Goal: Information Seeking & Learning: Learn about a topic

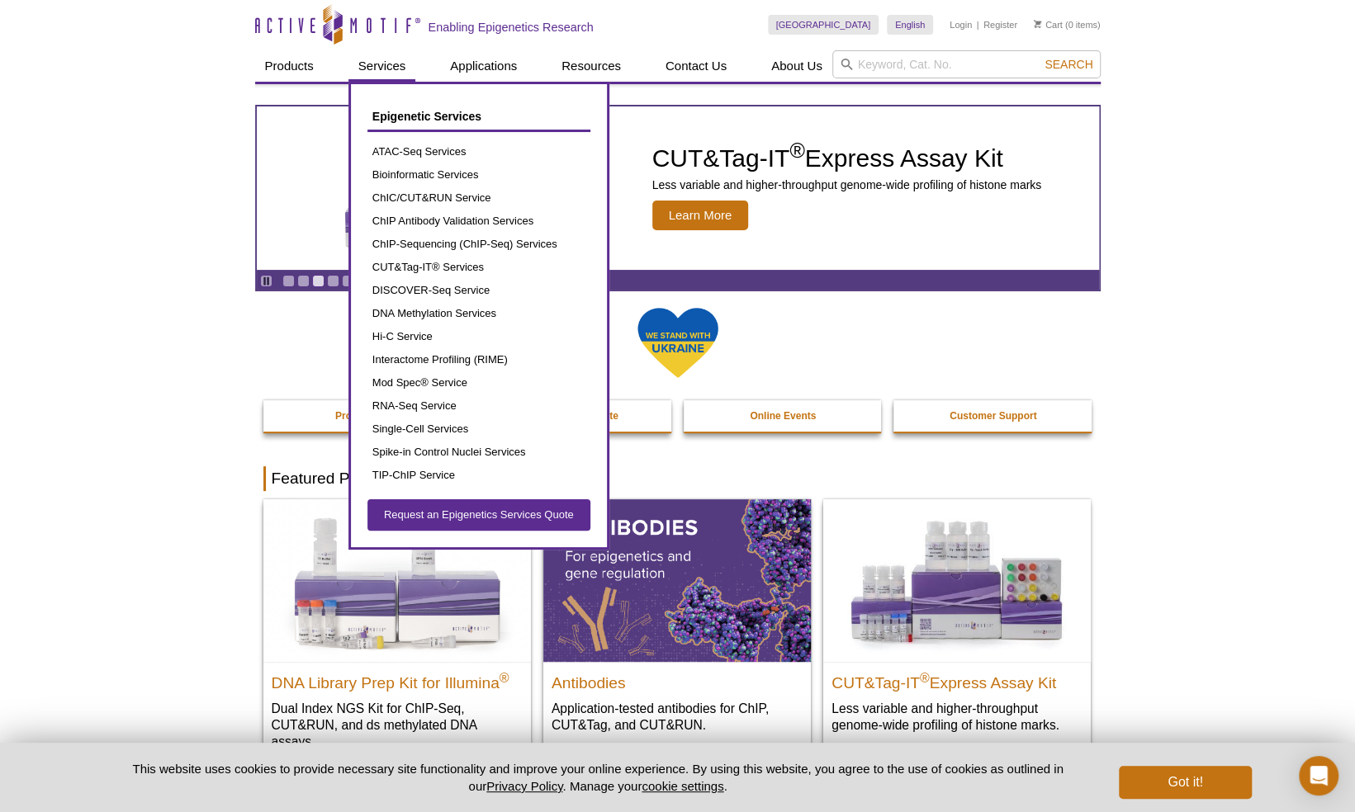
click at [398, 69] on link "Services" at bounding box center [382, 65] width 68 height 31
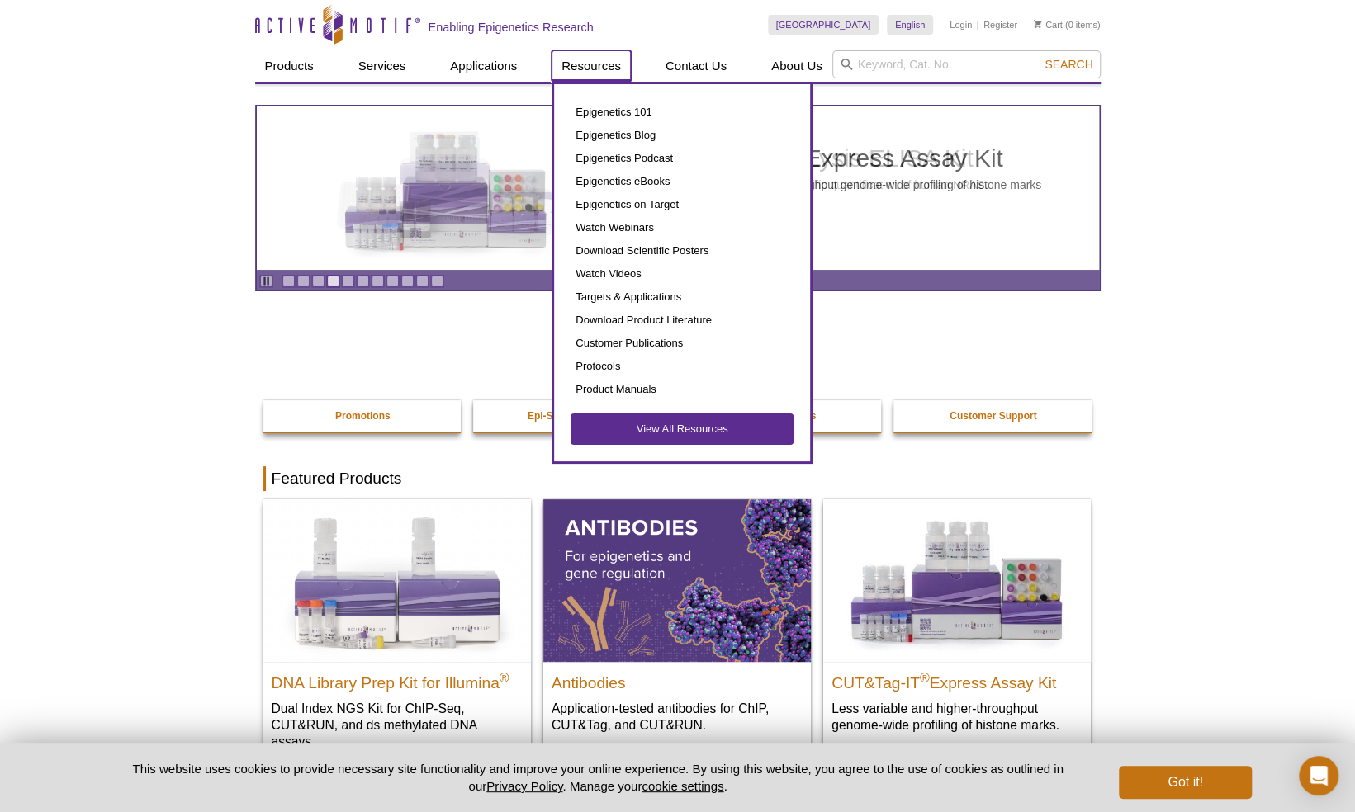
click at [611, 74] on link "Resources" at bounding box center [591, 65] width 79 height 31
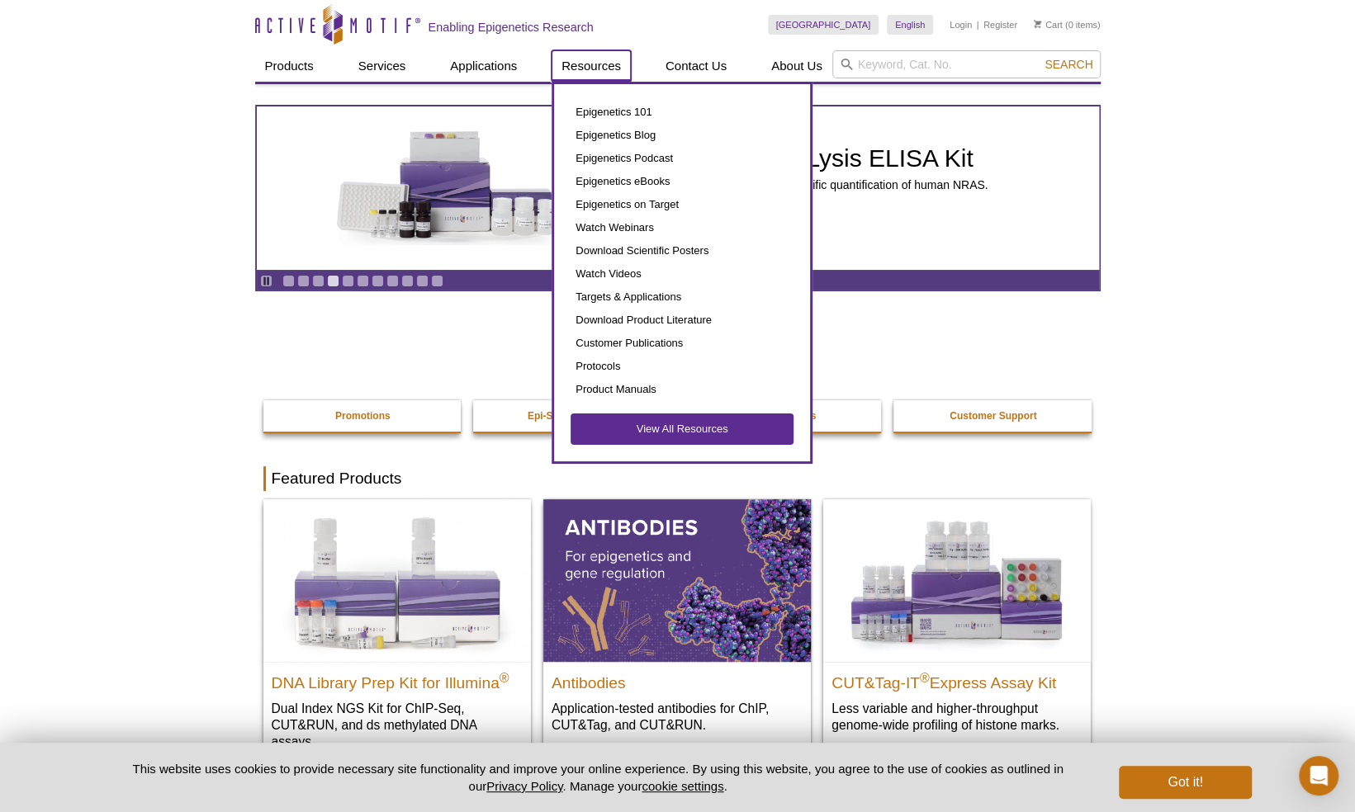
click at [639, 249] on link "Download Scientific Posters" at bounding box center [682, 250] width 223 height 23
click at [631, 226] on link "Watch Webinars" at bounding box center [682, 227] width 223 height 23
click at [722, 433] on link "View All Resources" at bounding box center [682, 429] width 223 height 31
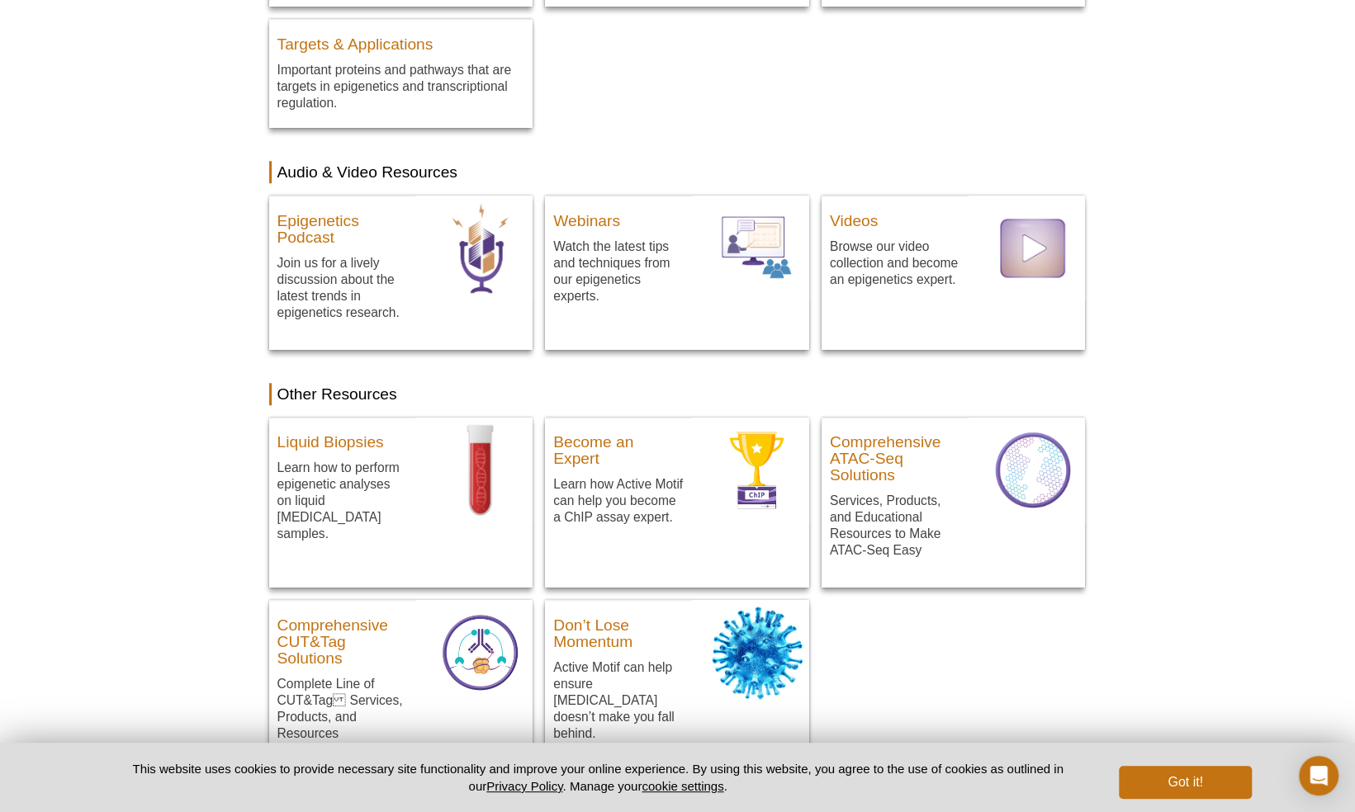
scroll to position [724, 0]
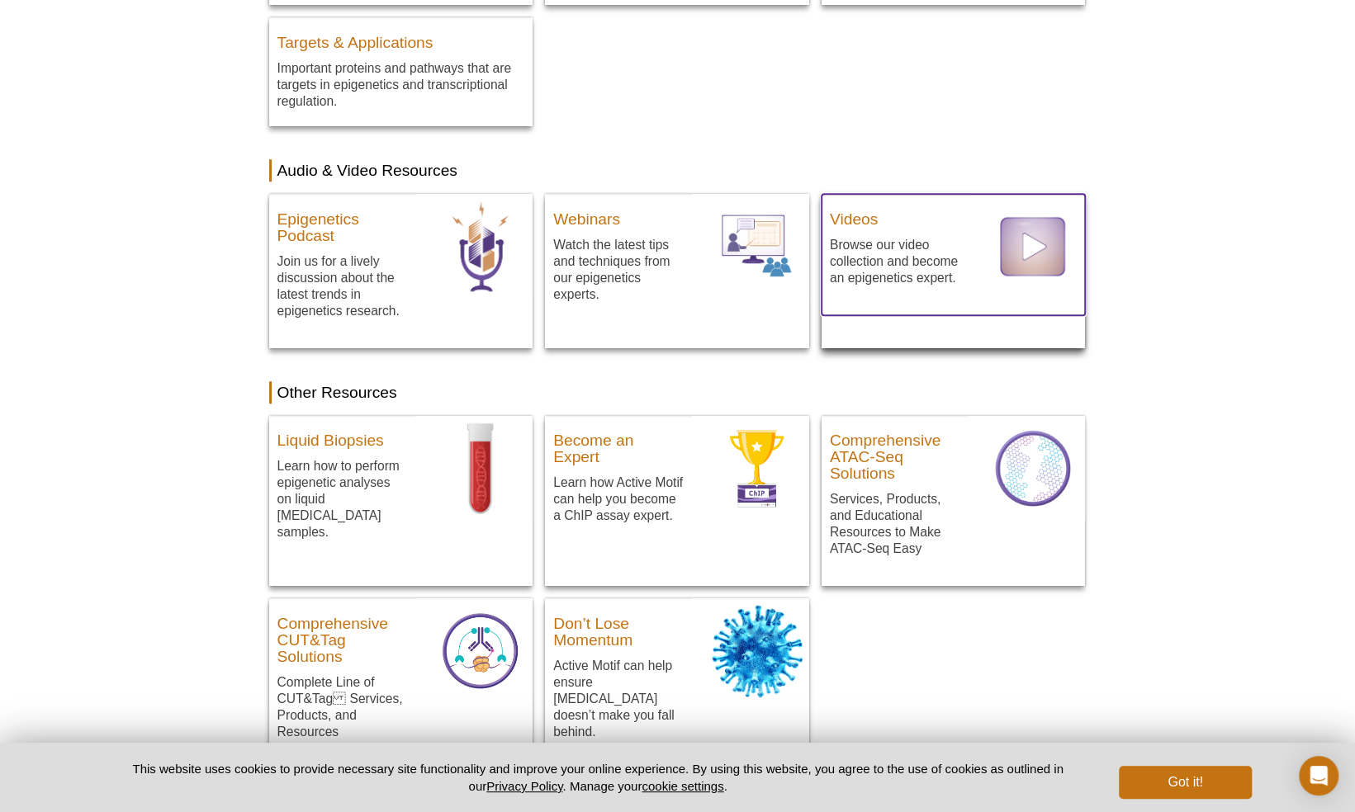
click at [869, 232] on div "Videos Browse our video collection and become an epigenetics expert." at bounding box center [895, 248] width 147 height 109
click at [862, 221] on h3 "Videos" at bounding box center [895, 215] width 130 height 25
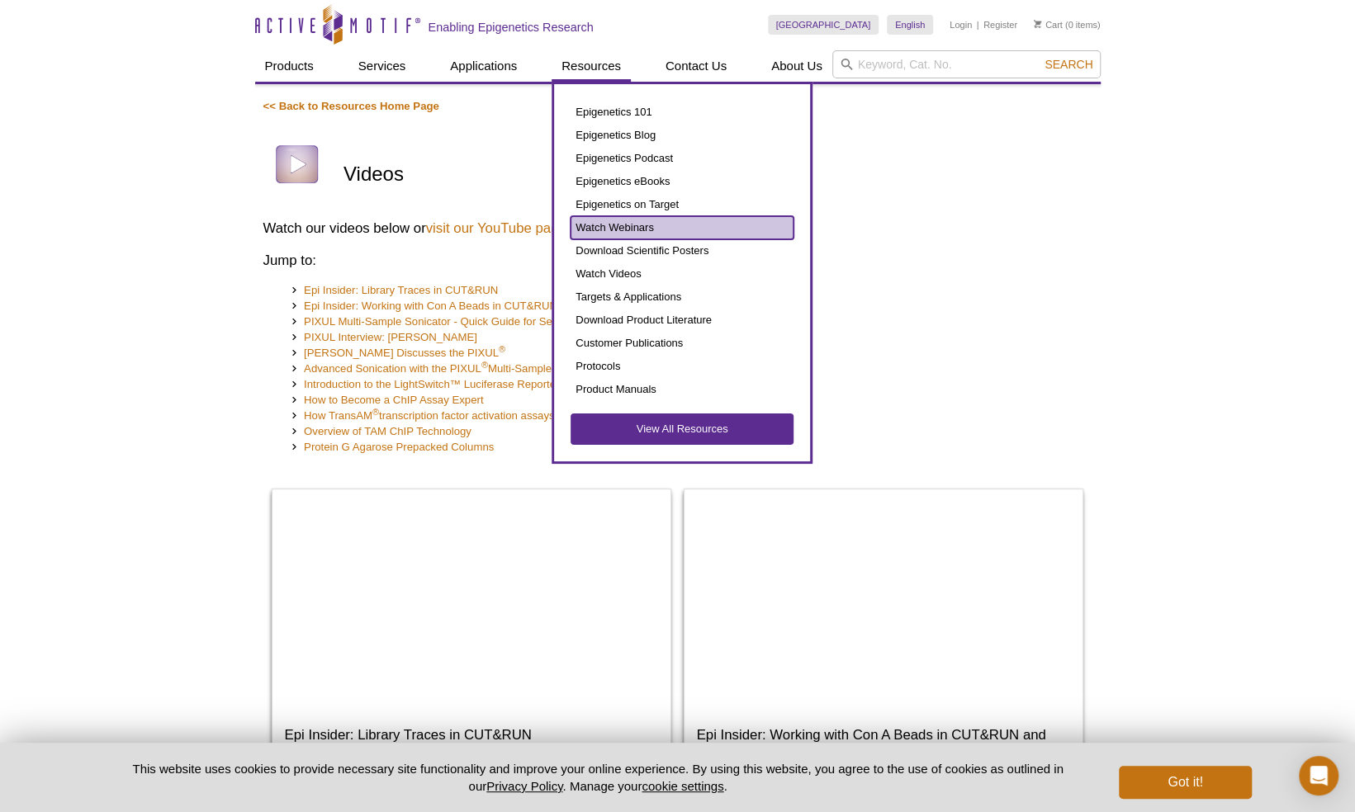
click at [631, 229] on link "Watch Webinars" at bounding box center [682, 227] width 223 height 23
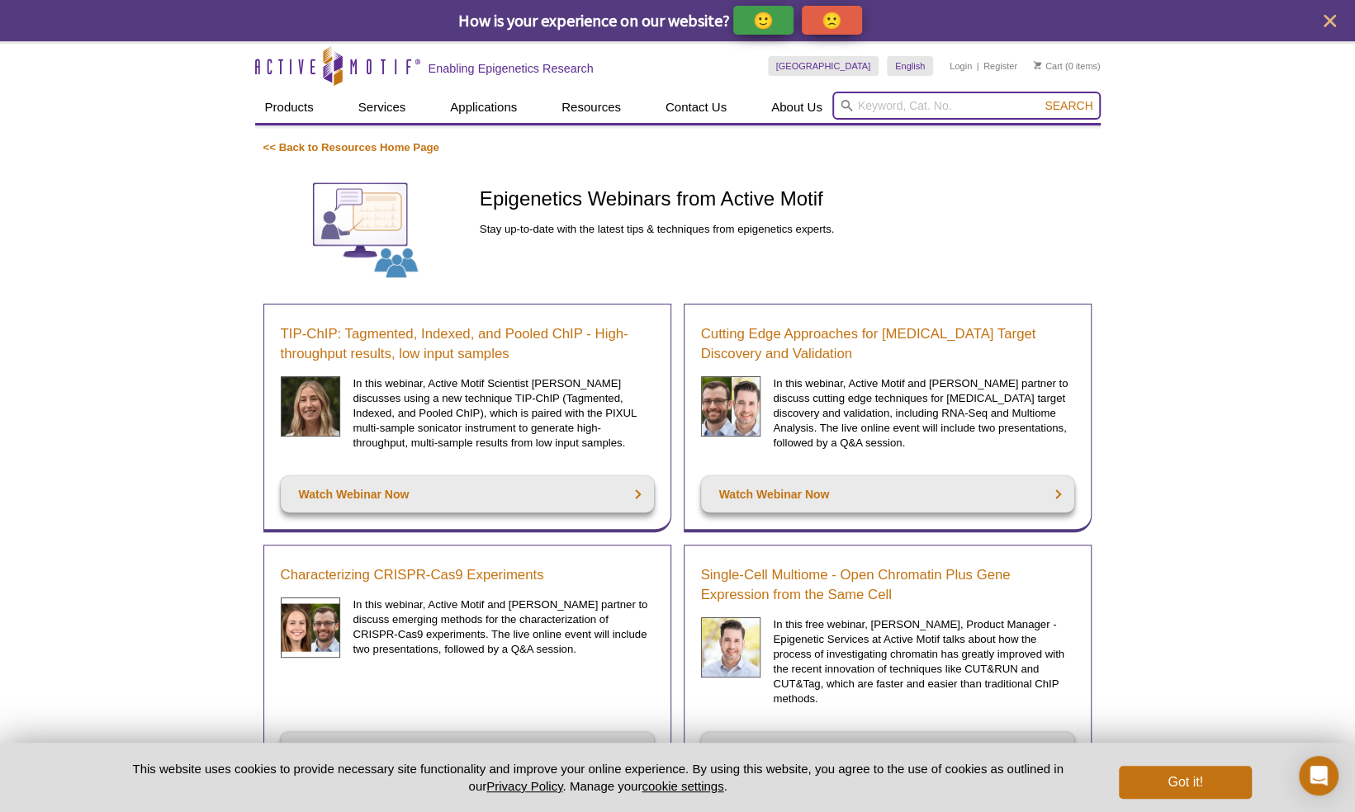
click at [884, 107] on input "search" at bounding box center [966, 106] width 268 height 28
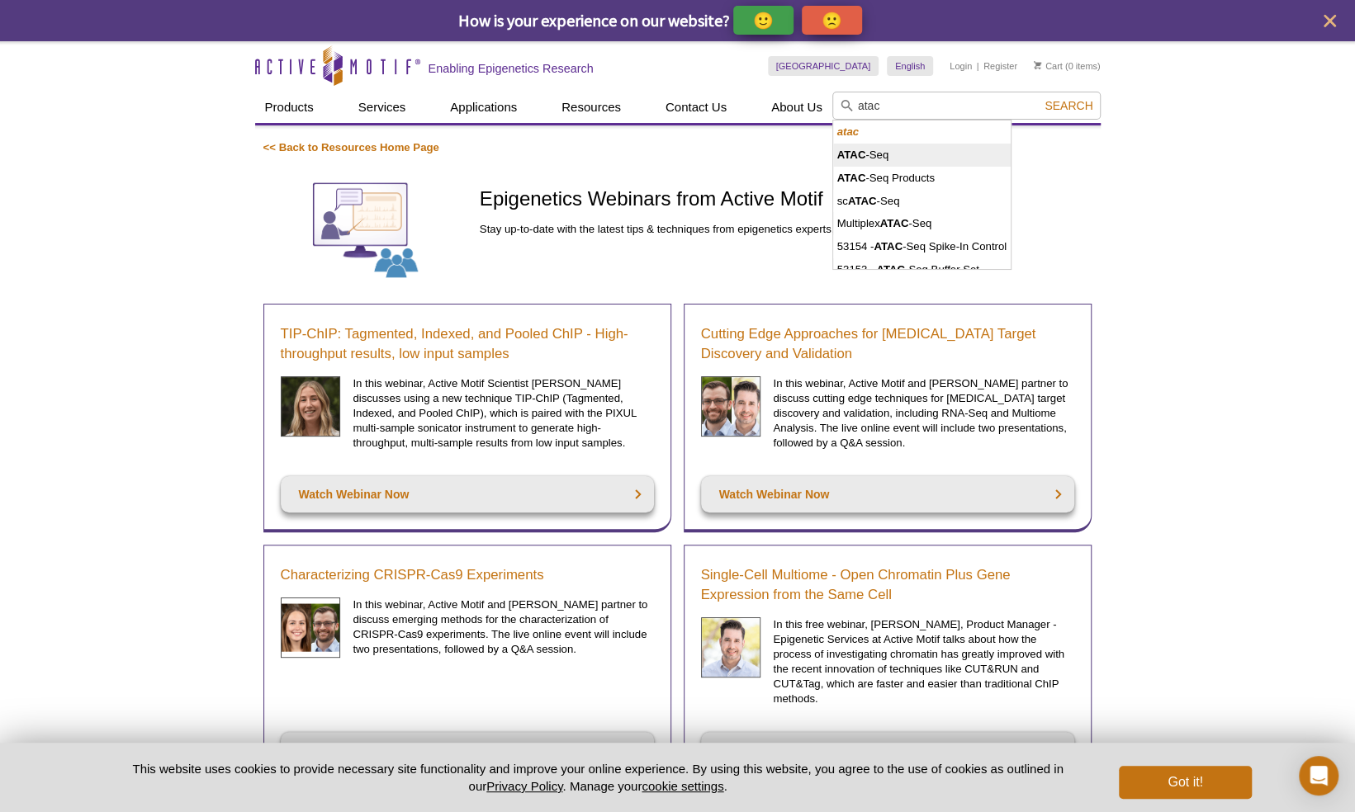
click at [877, 152] on li "ATAC -Seq" at bounding box center [922, 155] width 178 height 23
type input "ATAC-Seq"
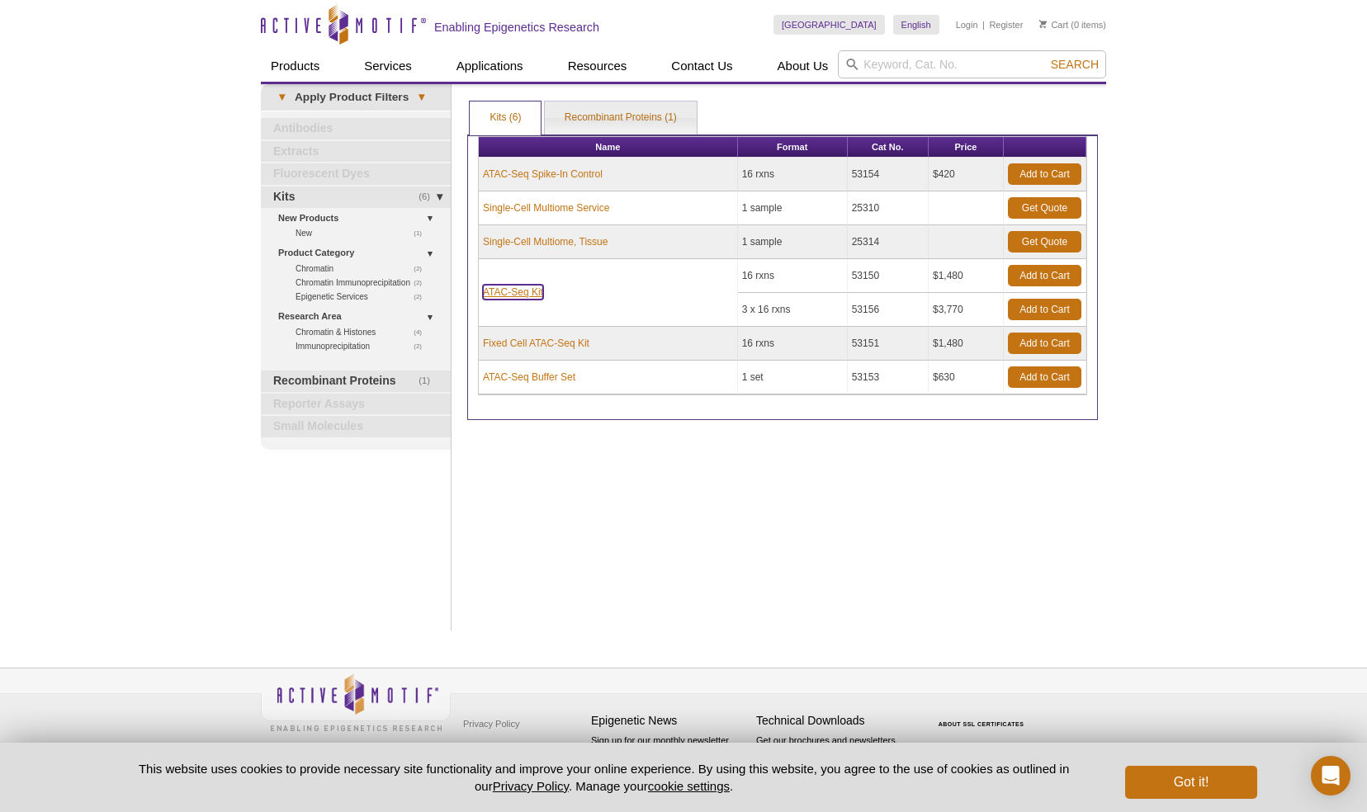
click at [509, 288] on link "ATAC-Seq Kit" at bounding box center [513, 292] width 60 height 15
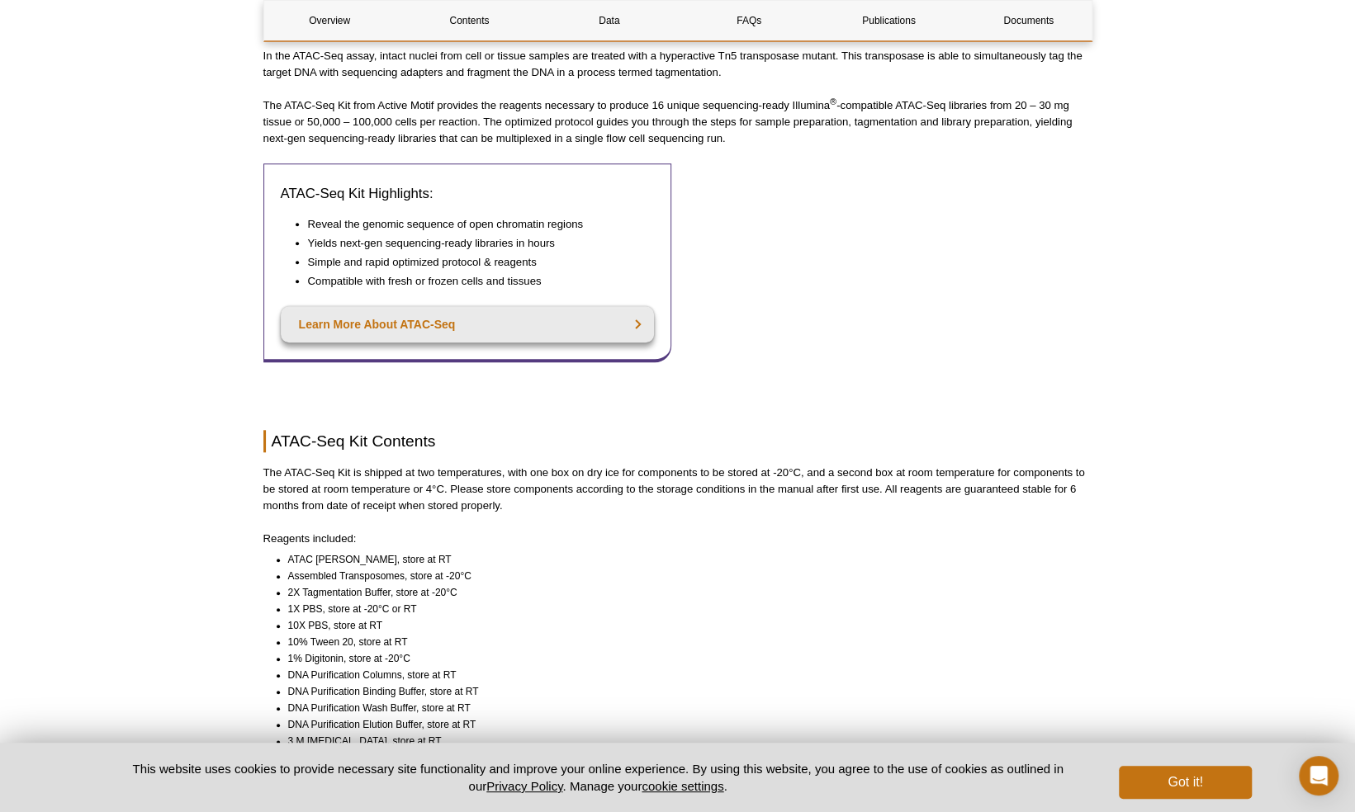
scroll to position [781, 0]
